Goal: Complete application form

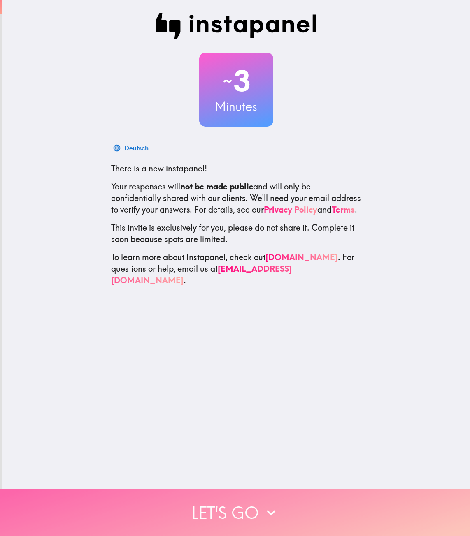
click at [237, 498] on button "Let's go" at bounding box center [235, 512] width 470 height 47
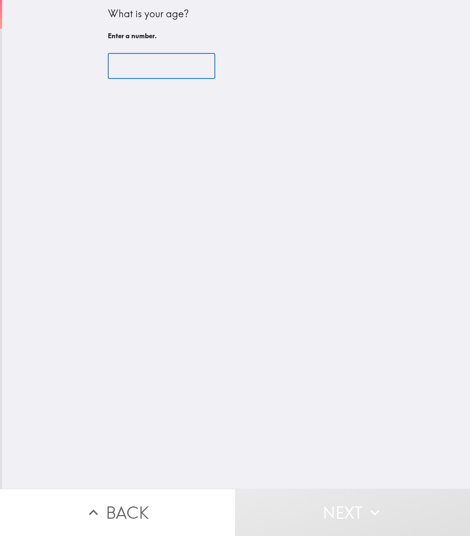
click at [123, 61] on input "number" at bounding box center [161, 65] width 107 height 25
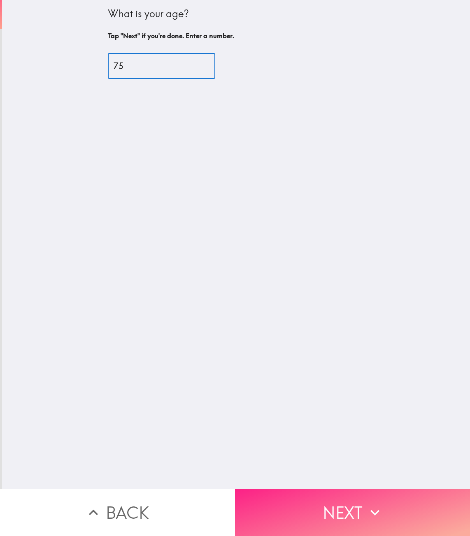
type input "75"
click at [349, 507] on button "Next" at bounding box center [352, 512] width 235 height 47
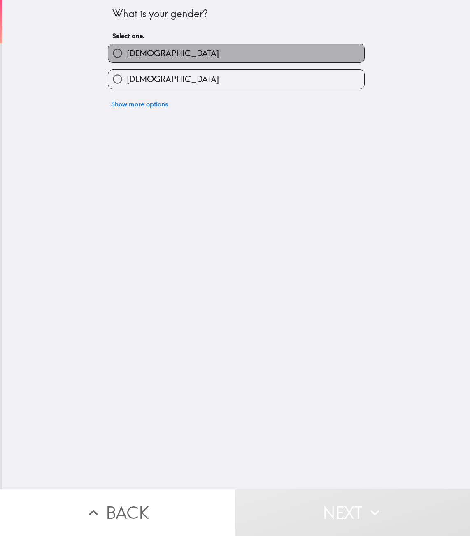
click at [149, 48] on label "[DEMOGRAPHIC_DATA]" at bounding box center [236, 53] width 256 height 19
click at [127, 48] on input "[DEMOGRAPHIC_DATA]" at bounding box center [117, 53] width 19 height 19
radio input "true"
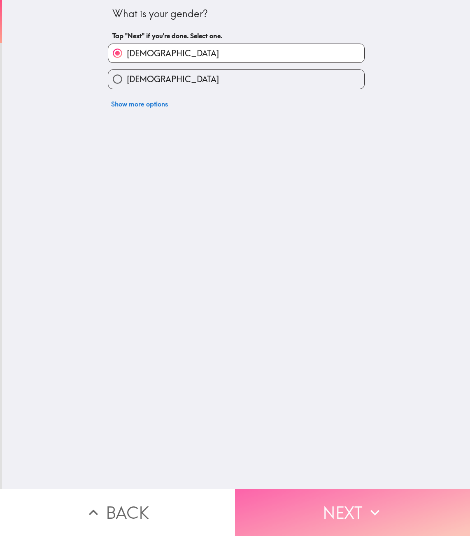
click at [345, 498] on button "Next" at bounding box center [352, 512] width 235 height 47
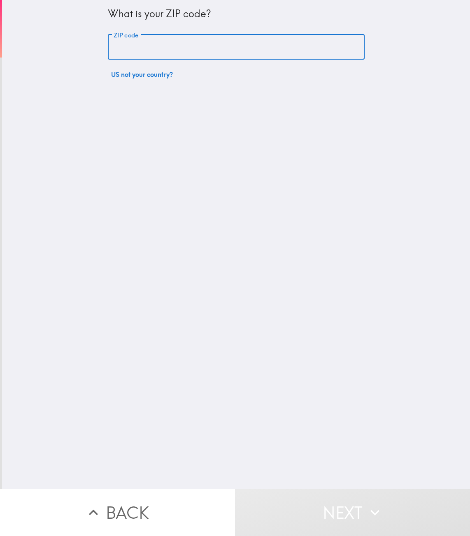
click at [120, 42] on input "ZIP code" at bounding box center [236, 47] width 257 height 25
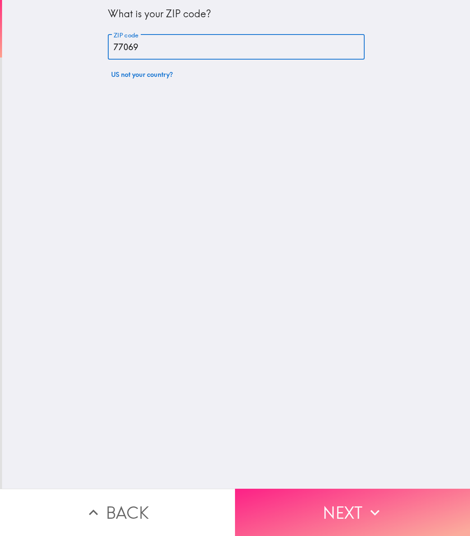
type input "77069"
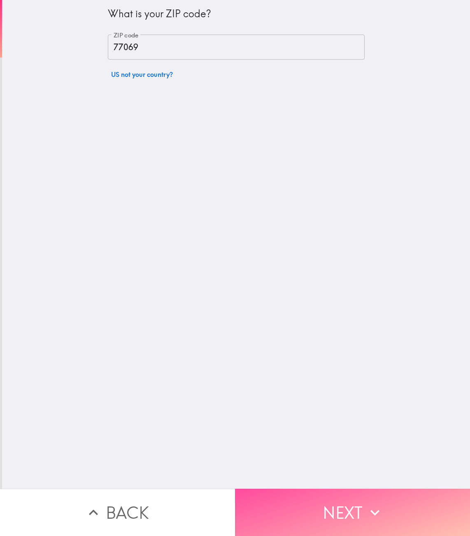
click at [345, 513] on button "Next" at bounding box center [352, 512] width 235 height 47
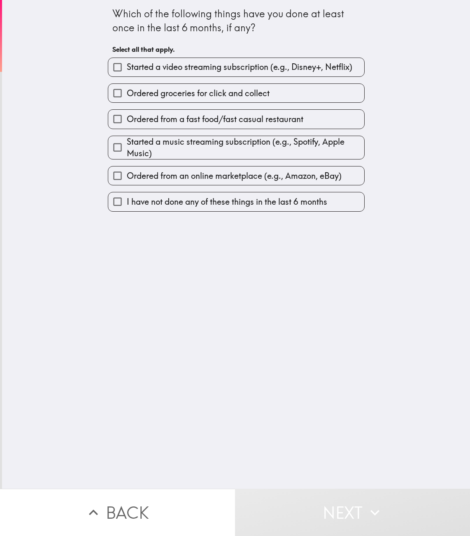
click at [141, 61] on span "Started a video streaming subscription (e.g., Disney+, Netflix)" at bounding box center [239, 67] width 225 height 12
click at [127, 61] on input "Started a video streaming subscription (e.g., Disney+, Netflix)" at bounding box center [117, 67] width 19 height 19
checkbox input "true"
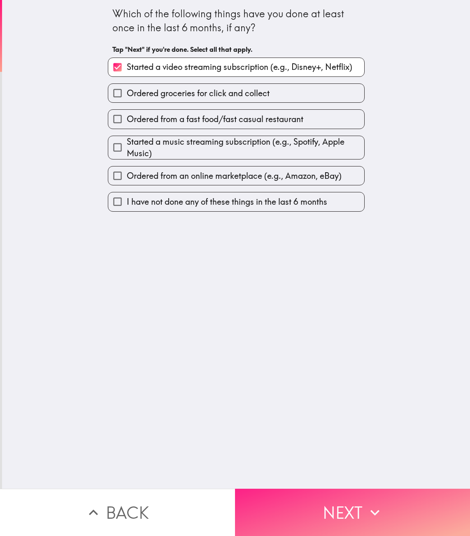
click at [379, 505] on icon "button" at bounding box center [375, 513] width 18 height 18
